Goal: Information Seeking & Learning: Learn about a topic

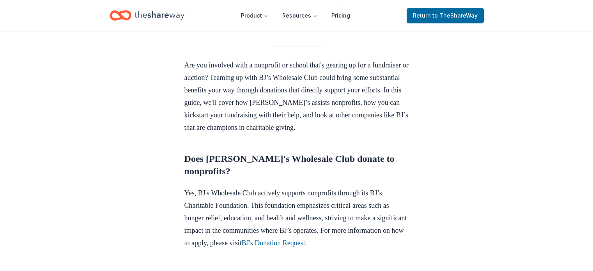
scroll to position [296, 0]
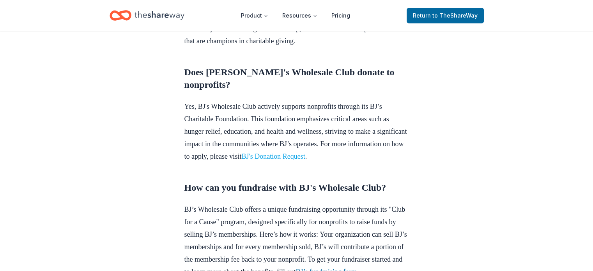
click at [305, 160] on link "BJ's Donation Request" at bounding box center [273, 157] width 64 height 8
